Goal: Communication & Community: Answer question/provide support

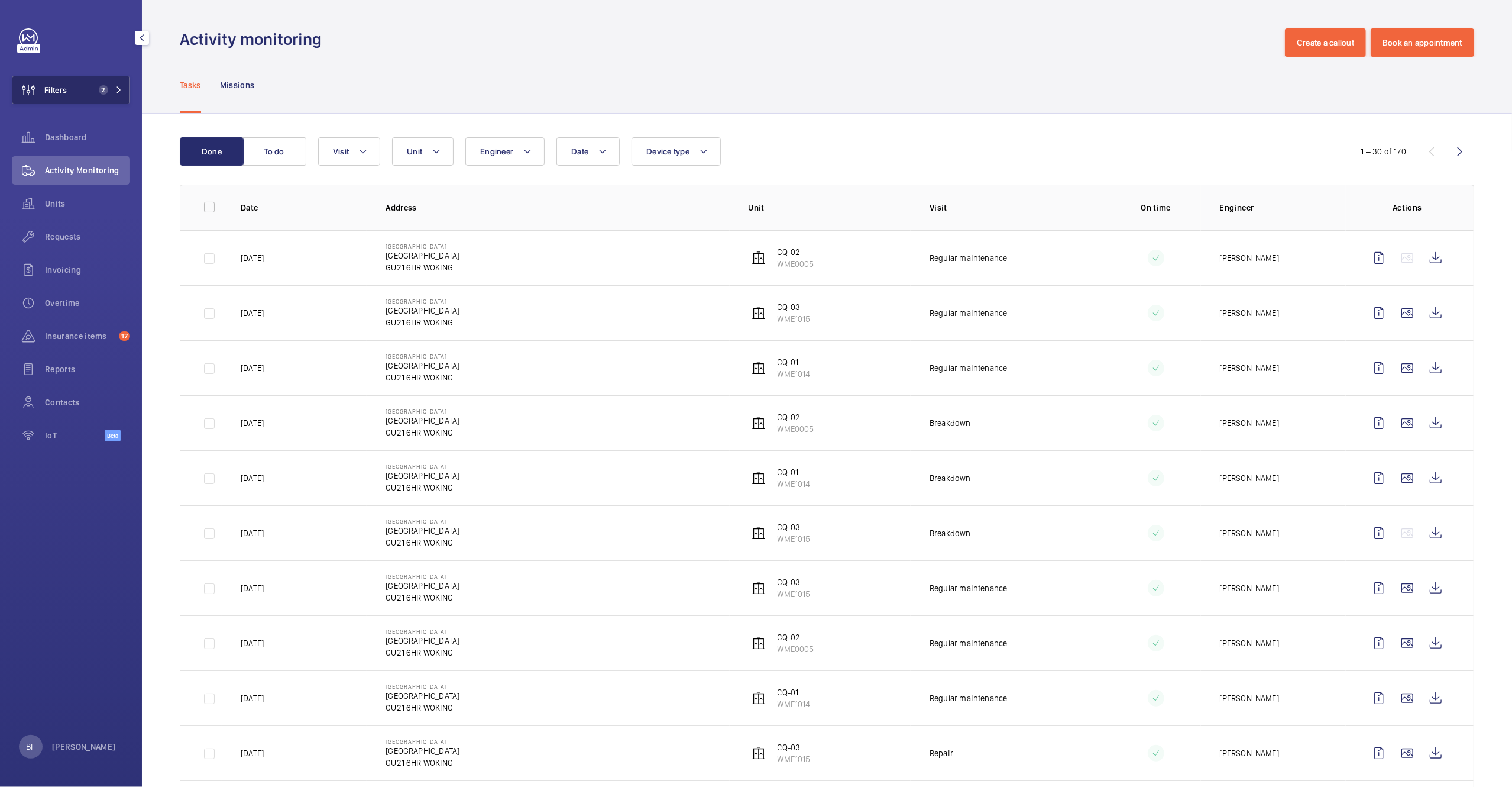
click at [121, 88] on mat-icon at bounding box center [119, 89] width 7 height 7
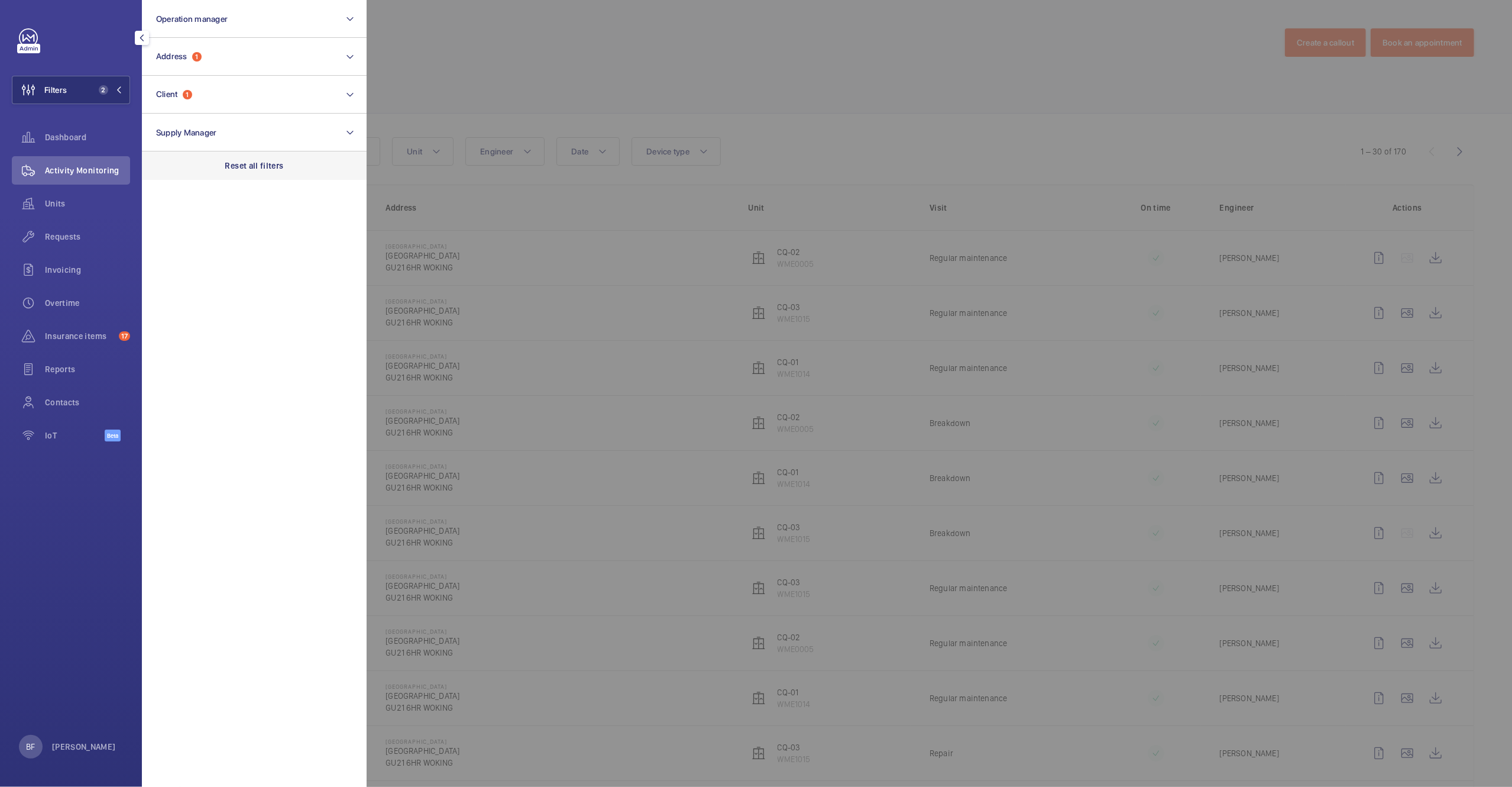
click at [276, 168] on p "Reset all filters" at bounding box center [255, 165] width 58 height 12
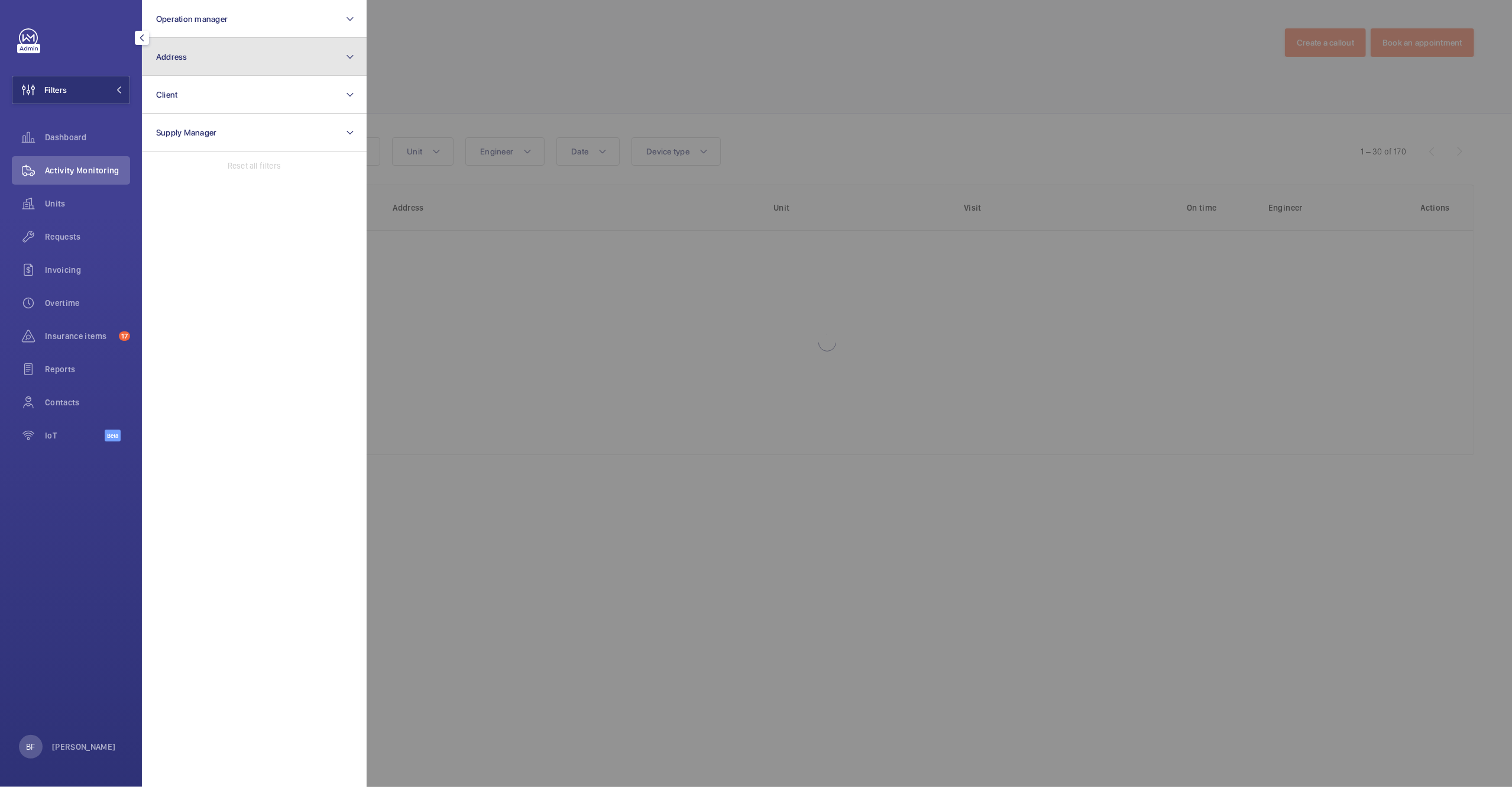
click at [242, 63] on button "Address" at bounding box center [254, 56] width 224 height 38
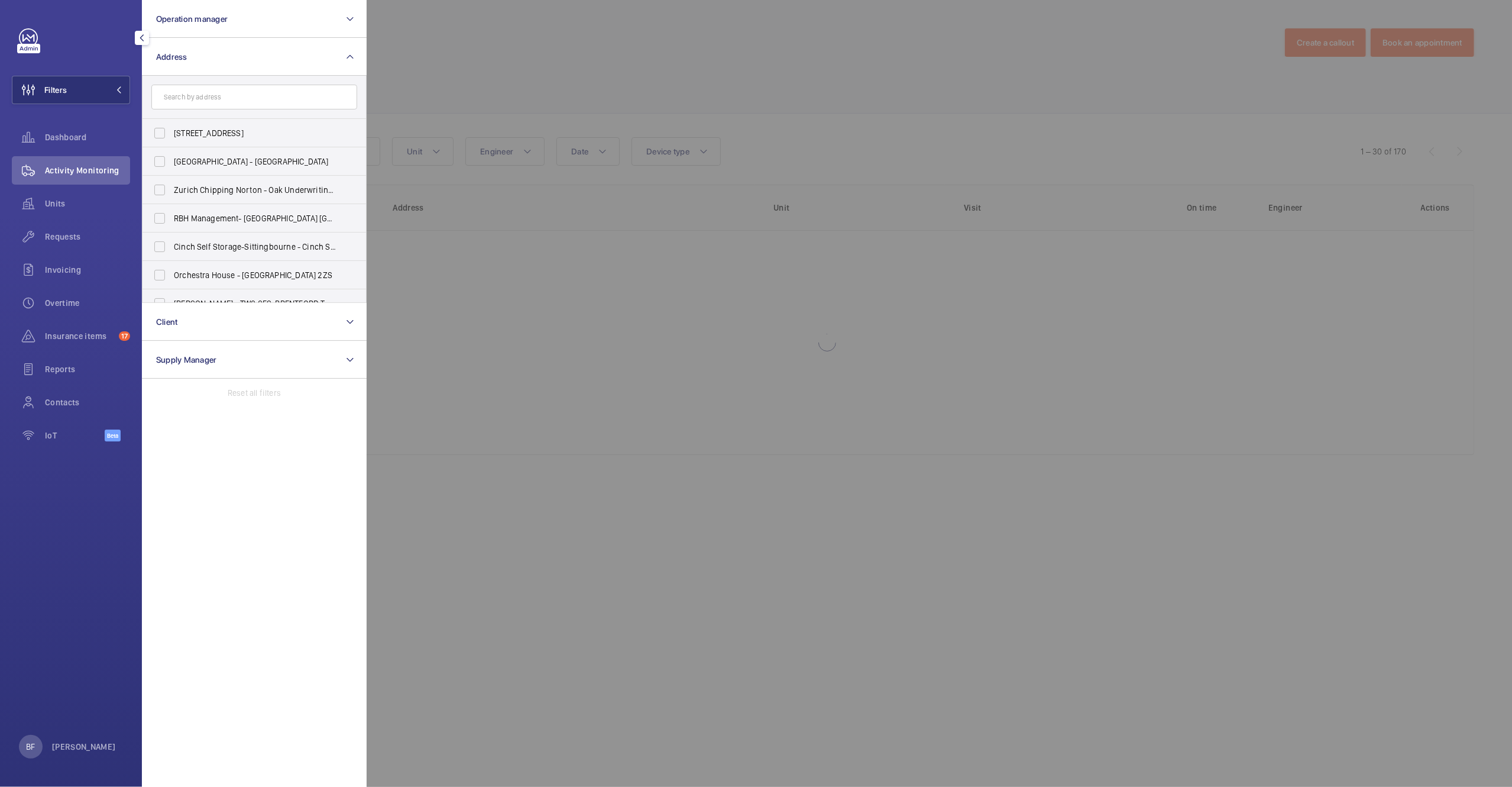
click at [223, 102] on input "text" at bounding box center [255, 97] width 206 height 25
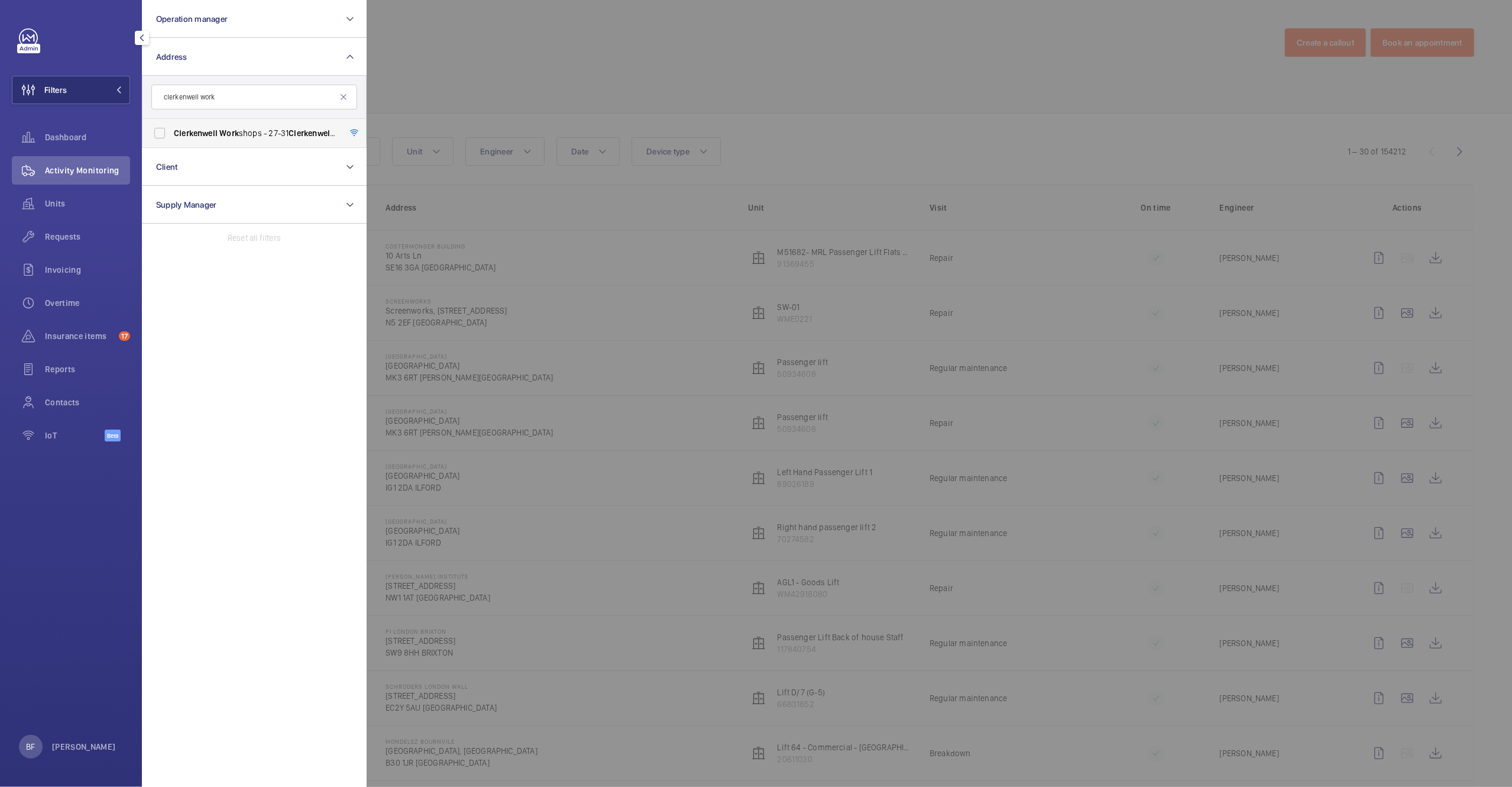
type input "clerkenwell work"
click at [300, 138] on span "Clerkenwell Work shops - [STREET_ADDRESS]" at bounding box center [255, 133] width 162 height 12
click at [172, 138] on input "Clerkenwell Work shops - [STREET_ADDRESS]" at bounding box center [159, 133] width 23 height 23
checkbox input "true"
click at [437, 113] on div at bounding box center [1122, 394] width 1512 height 787
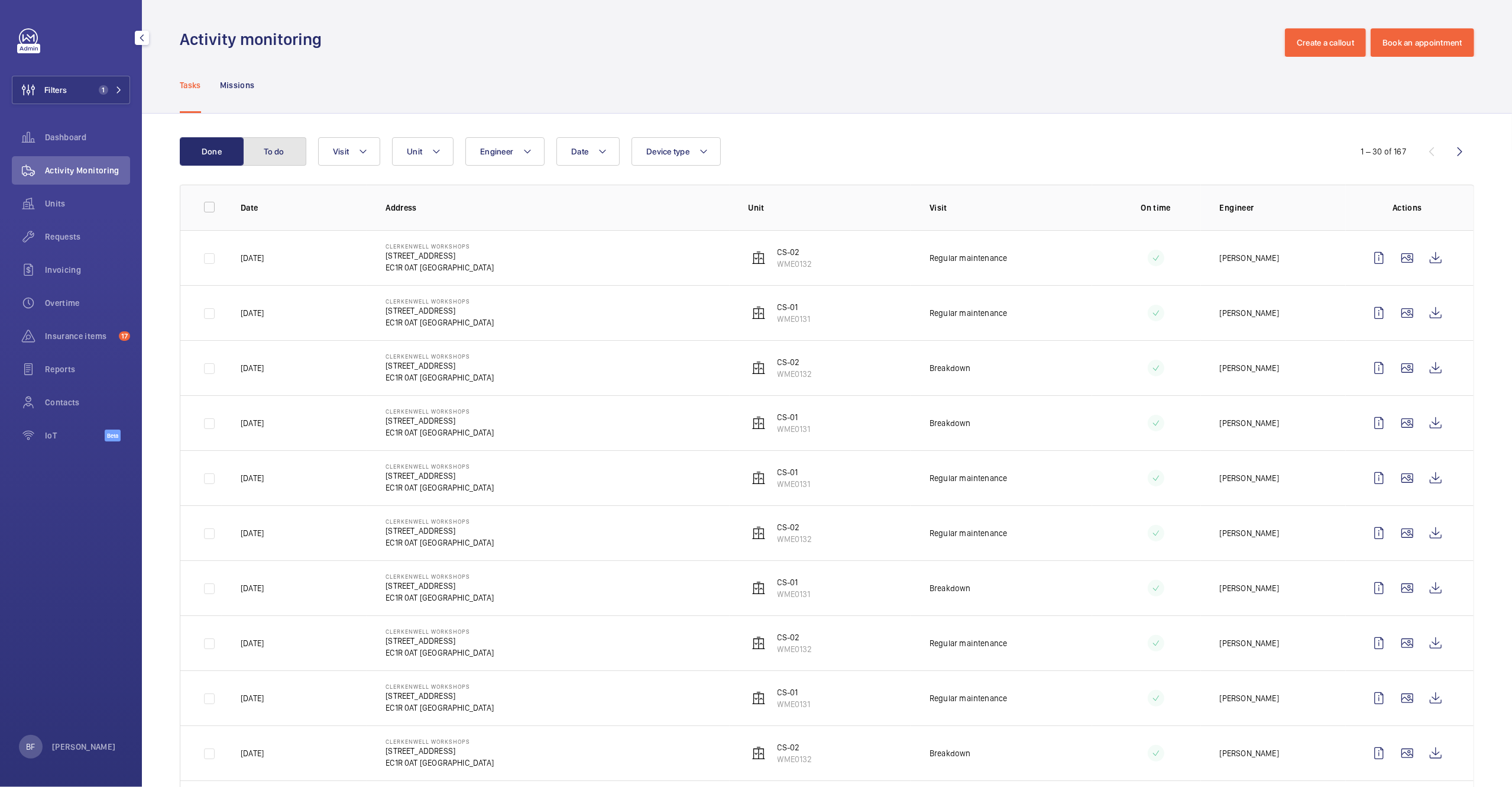
click at [288, 154] on button "To do" at bounding box center [275, 151] width 64 height 28
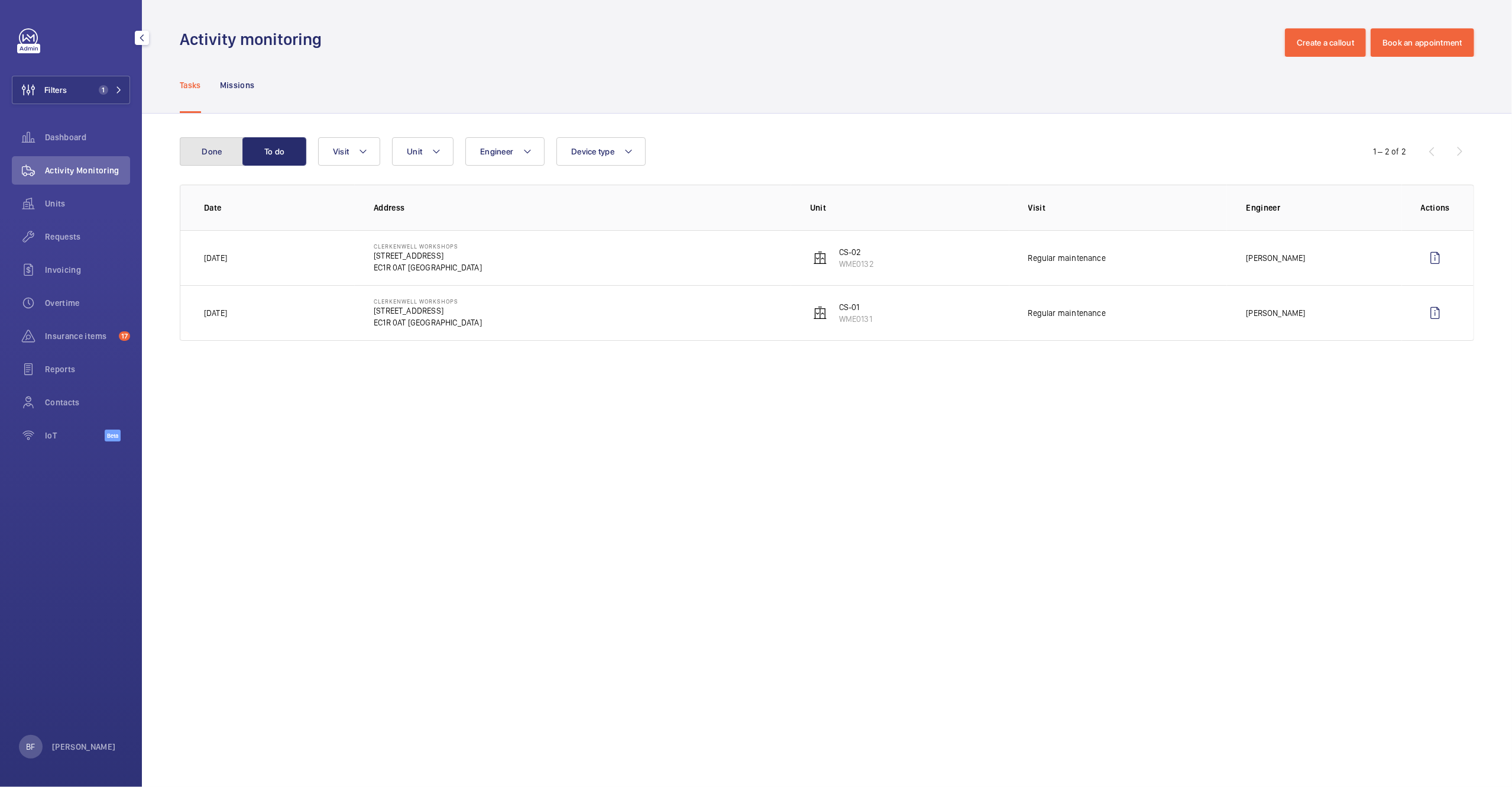
click at [232, 151] on button "Done" at bounding box center [212, 151] width 64 height 28
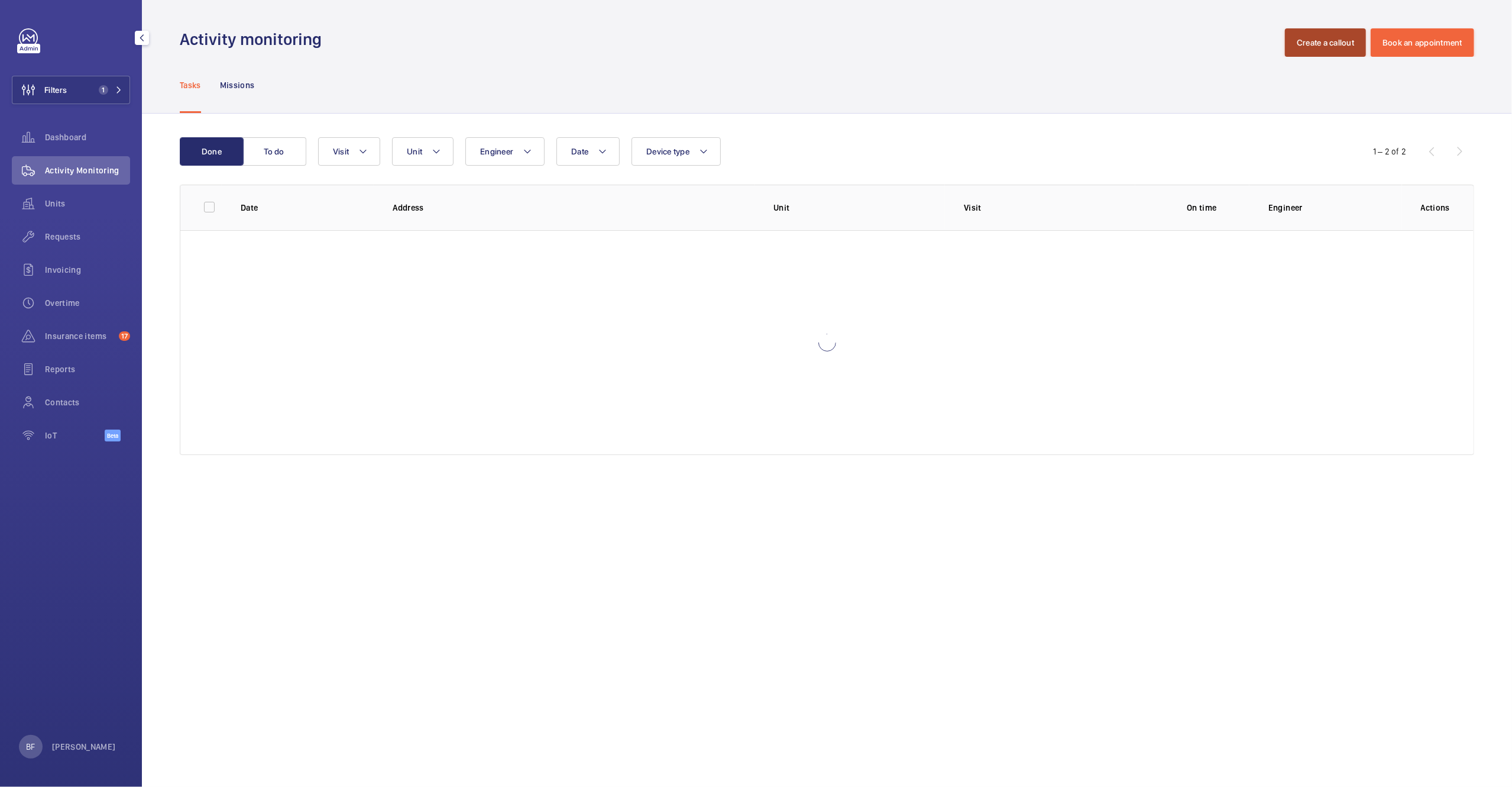
click at [1324, 46] on button "Create a callout" at bounding box center [1325, 42] width 81 height 28
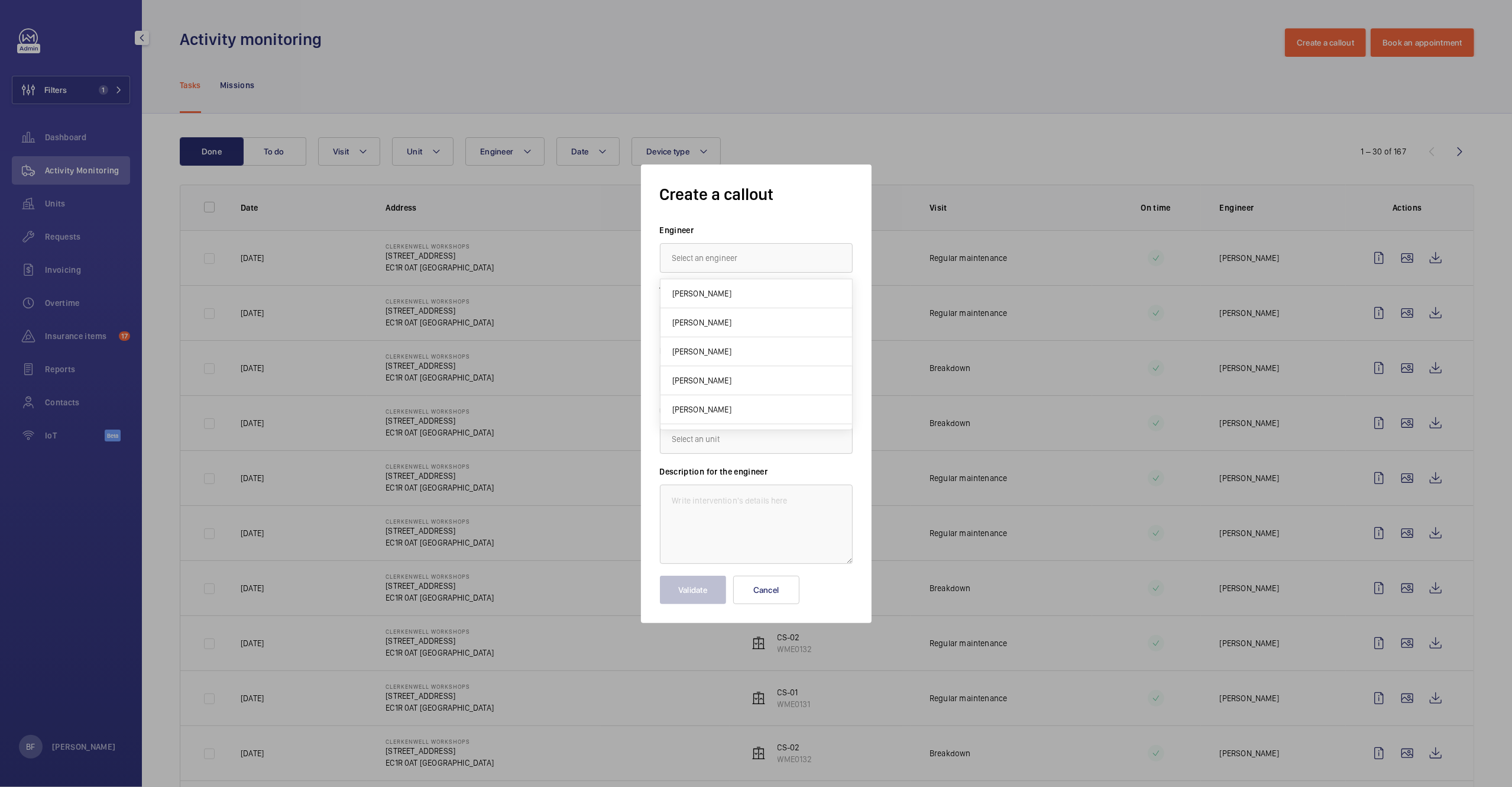
click at [692, 259] on input "text" at bounding box center [756, 257] width 192 height 29
click at [732, 298] on mat-option "[PERSON_NAME]" at bounding box center [756, 293] width 191 height 29
type input "[PERSON_NAME]"
click at [725, 374] on input "text" at bounding box center [756, 378] width 192 height 29
click at [741, 424] on mat-option "[STREET_ADDRESS]" at bounding box center [756, 414] width 191 height 29
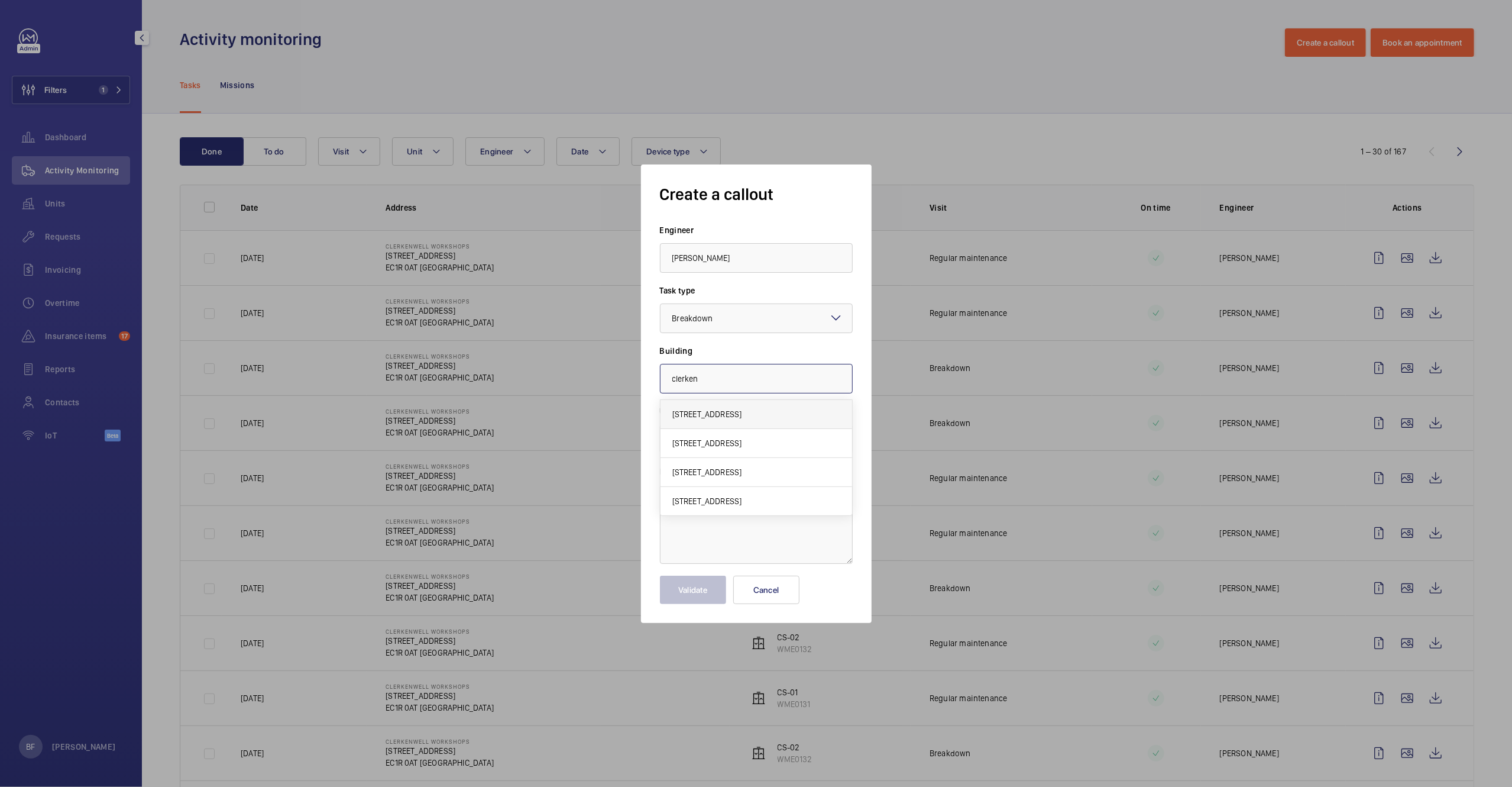
type input "[STREET_ADDRESS]"
click at [739, 436] on input "text" at bounding box center [756, 438] width 192 height 29
click at [716, 495] on mat-option "WME0131 - CS-01" at bounding box center [756, 502] width 191 height 28
type input "WME0131 - CS-01"
click at [719, 498] on textarea at bounding box center [756, 525] width 192 height 80
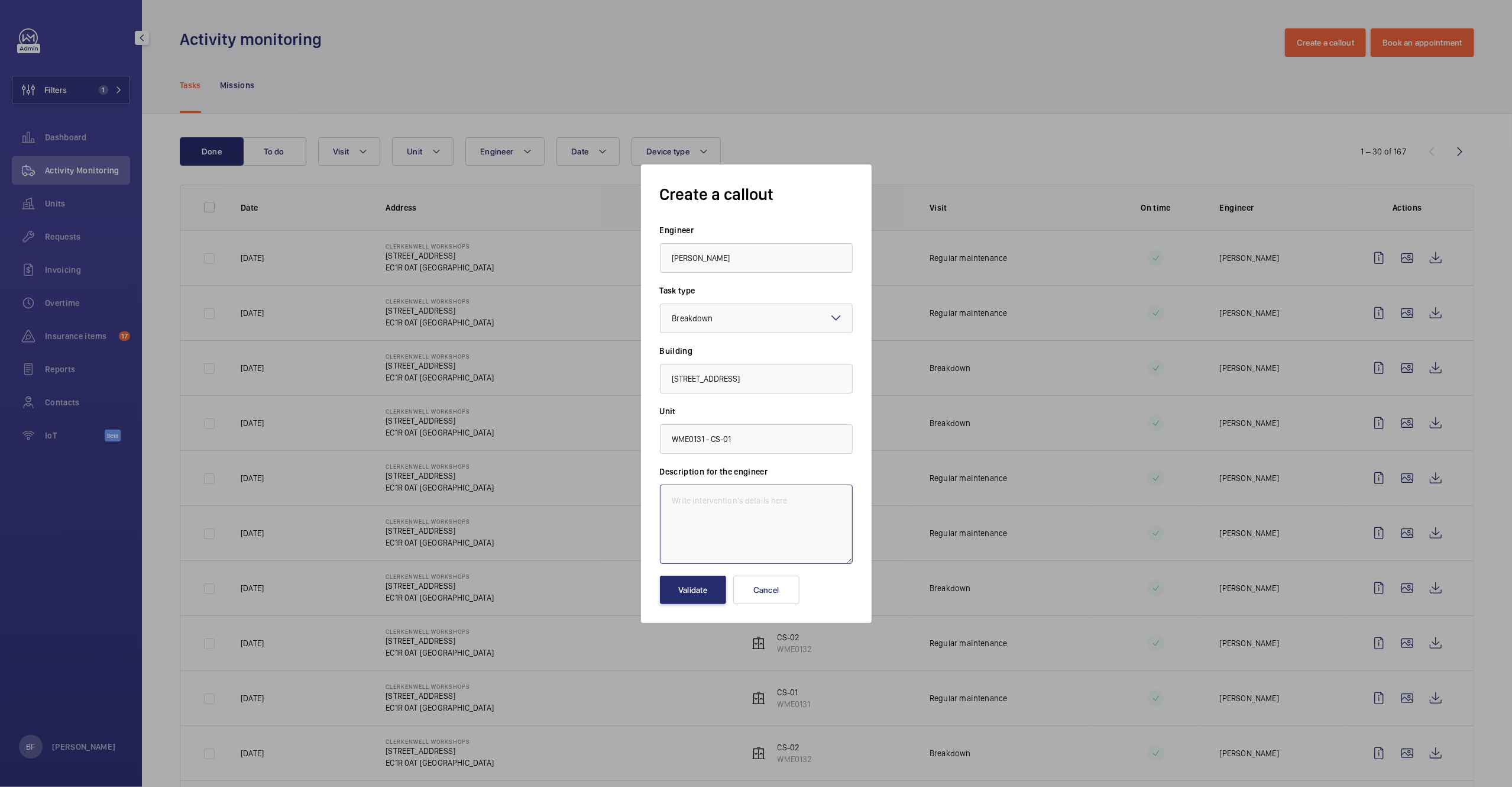
click at [725, 506] on textarea at bounding box center [756, 525] width 192 height 80
paste textarea "Hi, please can we have someone out asap to look at our lift. The lift is not mo…"
drag, startPoint x: 687, startPoint y: 501, endPoint x: 625, endPoint y: 497, distance: 62.1
click at [625, 497] on div "Create a callout Engineer [PERSON_NAME] Task type Select a task type × Breakdow…" at bounding box center [756, 394] width 1512 height 787
click at [667, 496] on textarea "Please can we have someone out asap to look at our lift. The lift is not moving…" at bounding box center [756, 525] width 192 height 80
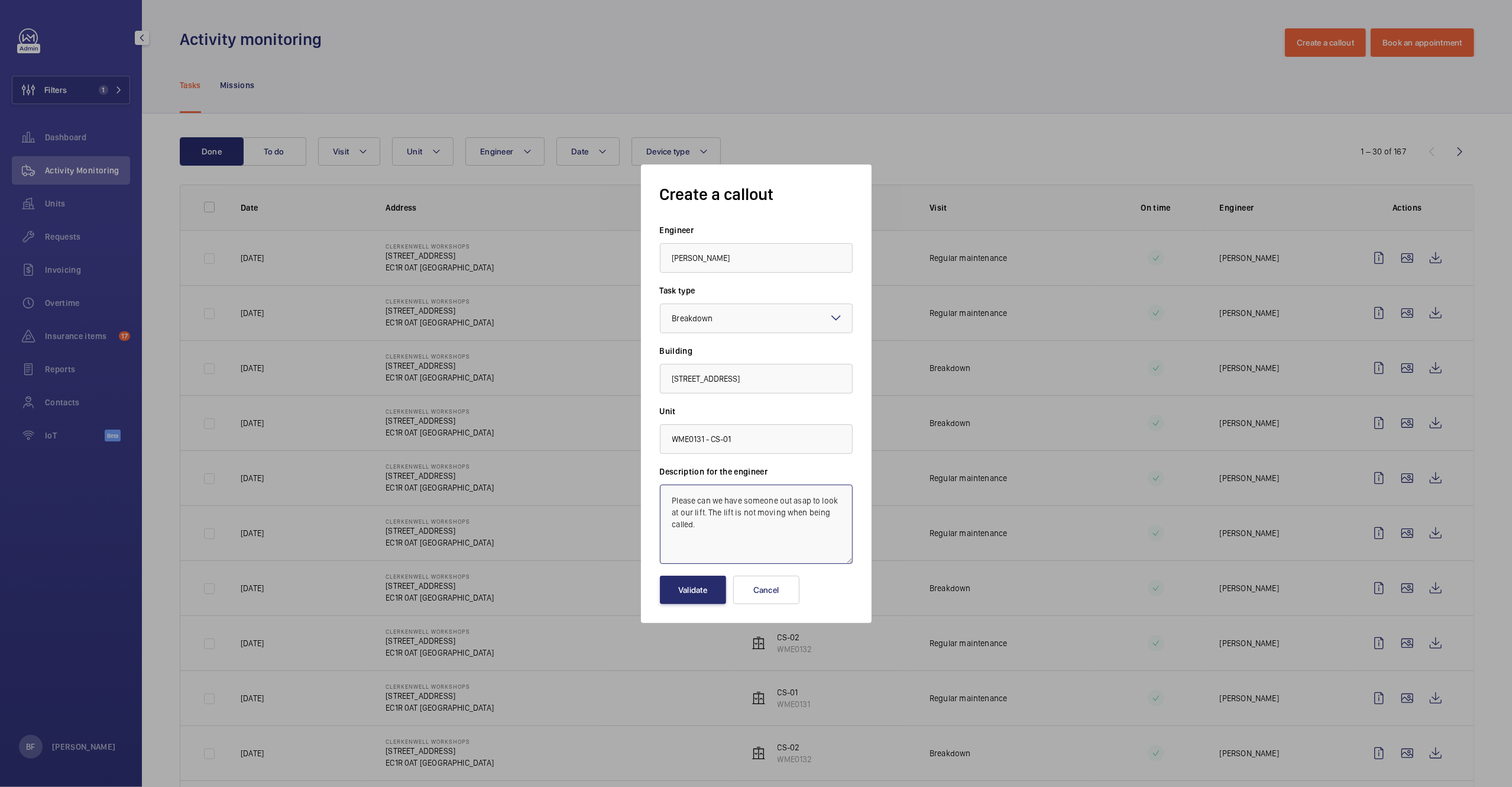
paste textarea "Job #358021"
type textarea "Job #358021 - Please can we have someone out asap to look at our lift. The lift…"
click at [696, 589] on button "Validate" at bounding box center [693, 589] width 66 height 28
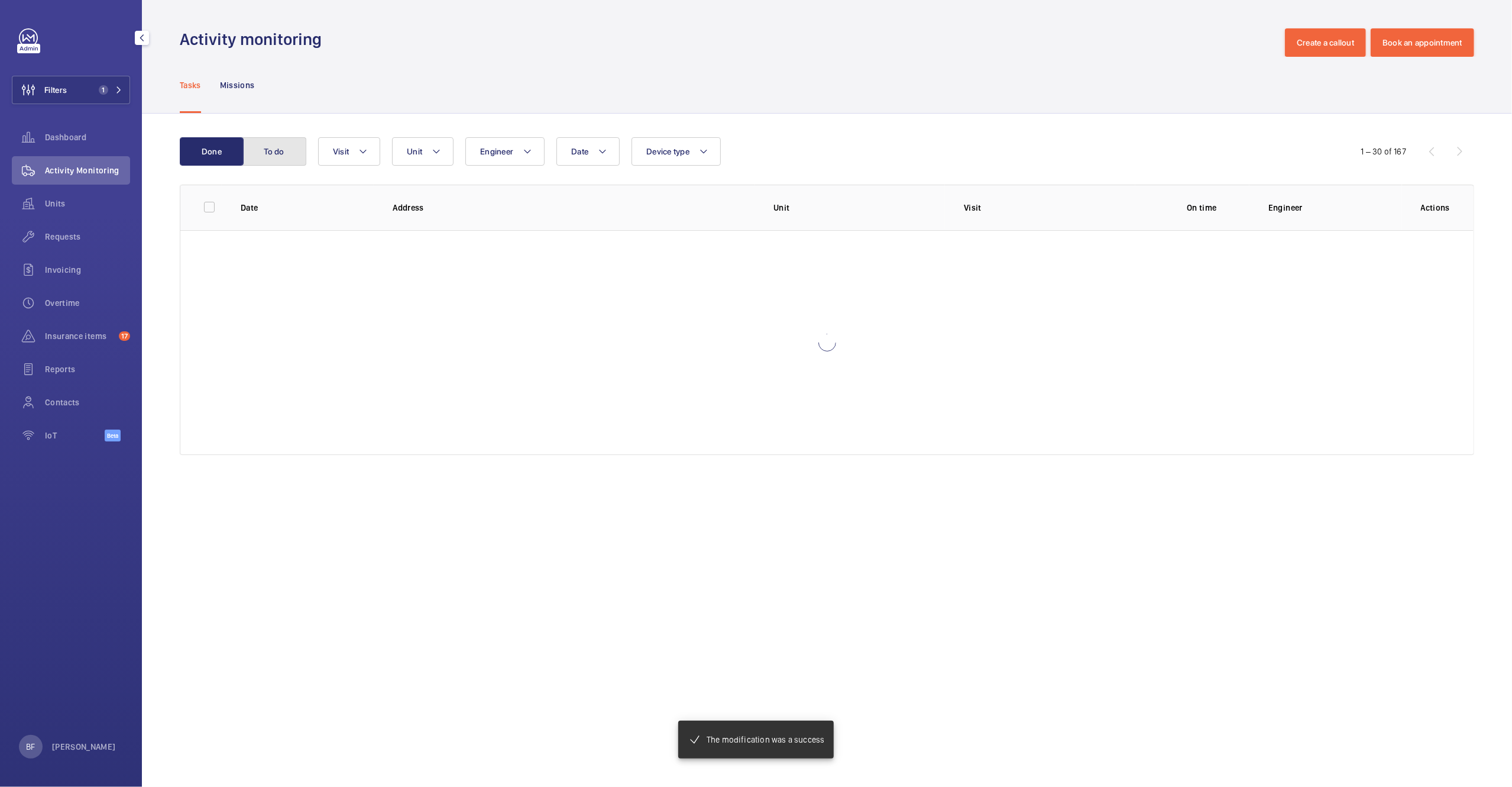
click at [273, 159] on button "To do" at bounding box center [275, 151] width 64 height 28
